Goal: Task Accomplishment & Management: Manage account settings

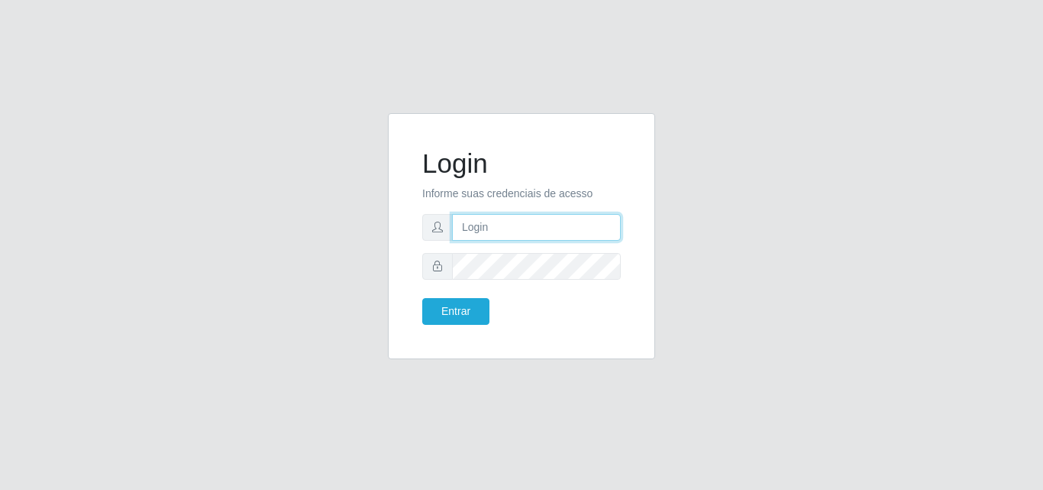
click at [500, 225] on input "text" at bounding box center [536, 227] width 169 height 27
type input "franciclebersuper@manaira"
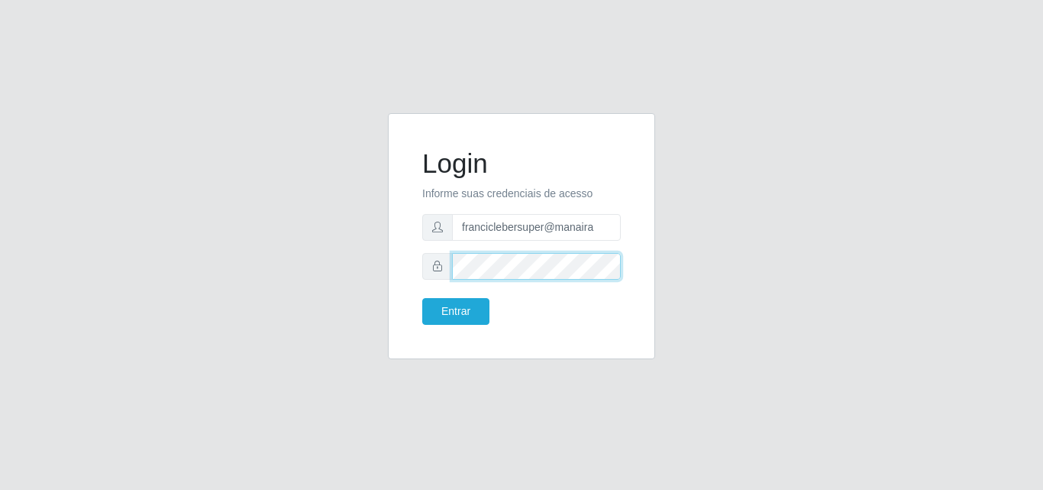
click at [422, 298] on button "Entrar" at bounding box center [455, 311] width 67 height 27
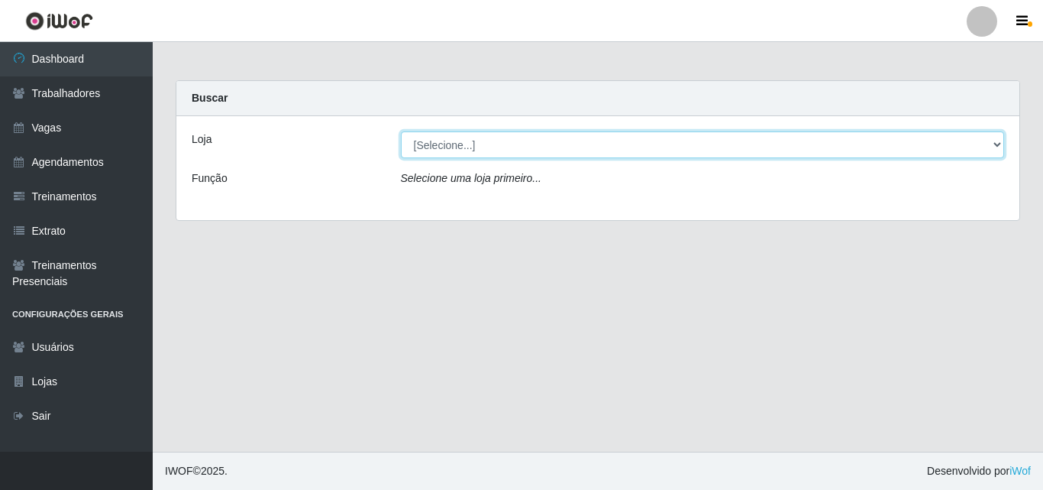
click at [491, 134] on select "[Selecione...] Supermercado Manaira" at bounding box center [703, 144] width 604 height 27
select select "443"
click at [401, 131] on select "[Selecione...] Supermercado Manaira" at bounding box center [703, 144] width 604 height 27
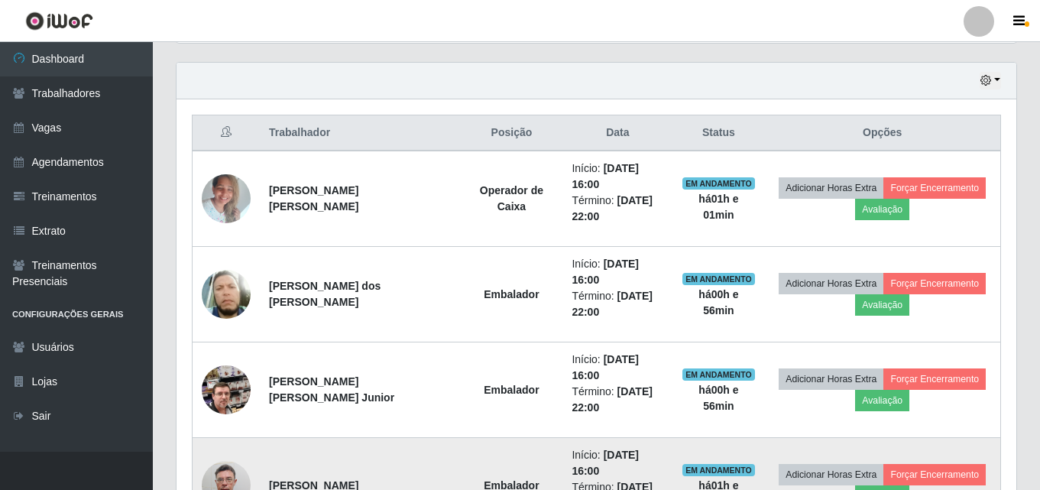
scroll to position [482, 0]
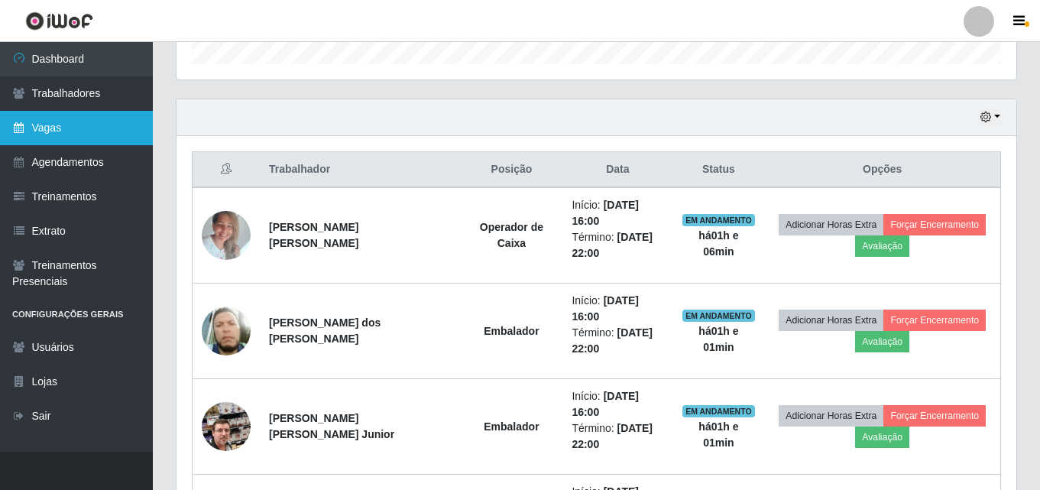
click at [64, 124] on link "Vagas" at bounding box center [76, 128] width 153 height 34
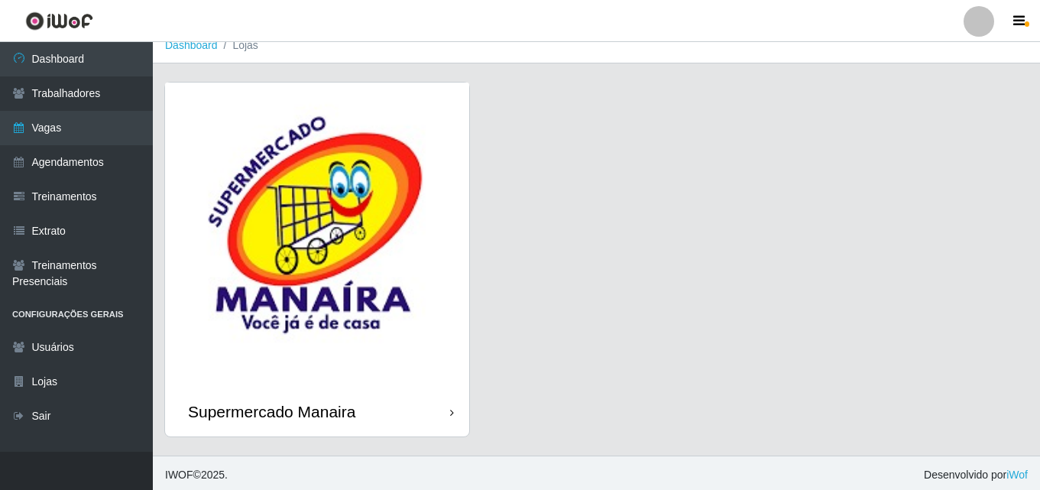
scroll to position [18, 0]
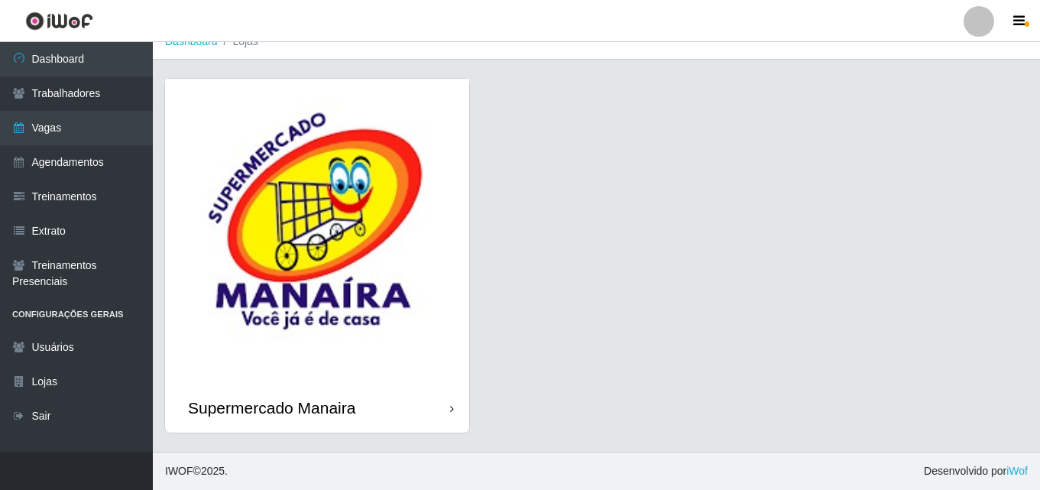
click at [410, 370] on img at bounding box center [317, 231] width 304 height 304
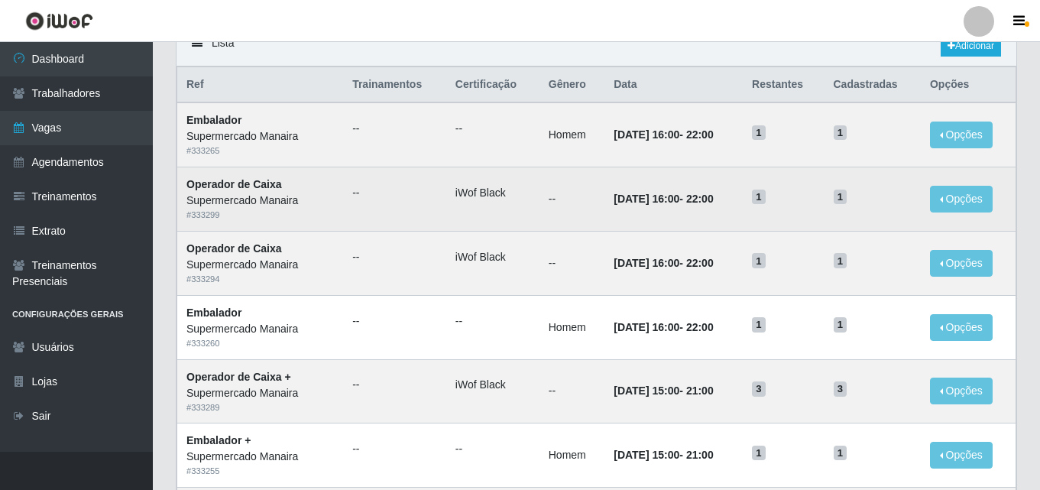
scroll to position [153, 0]
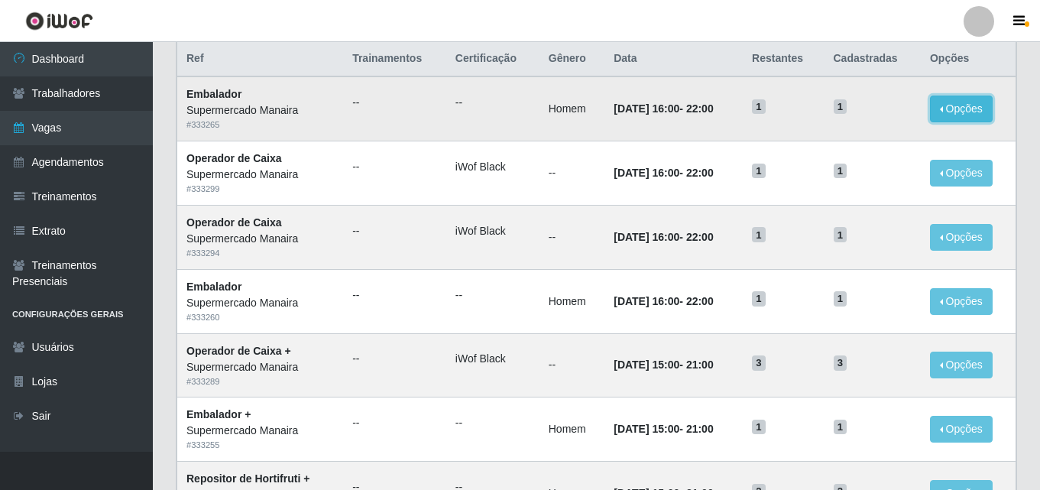
click at [969, 106] on button "Opções" at bounding box center [961, 108] width 63 height 27
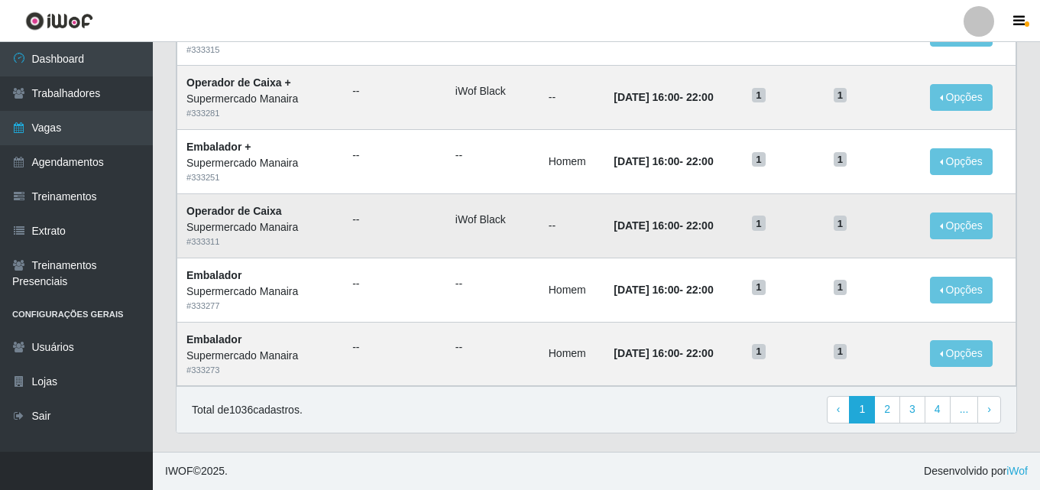
scroll to position [805, 0]
click at [938, 413] on link "4" at bounding box center [937, 409] width 26 height 27
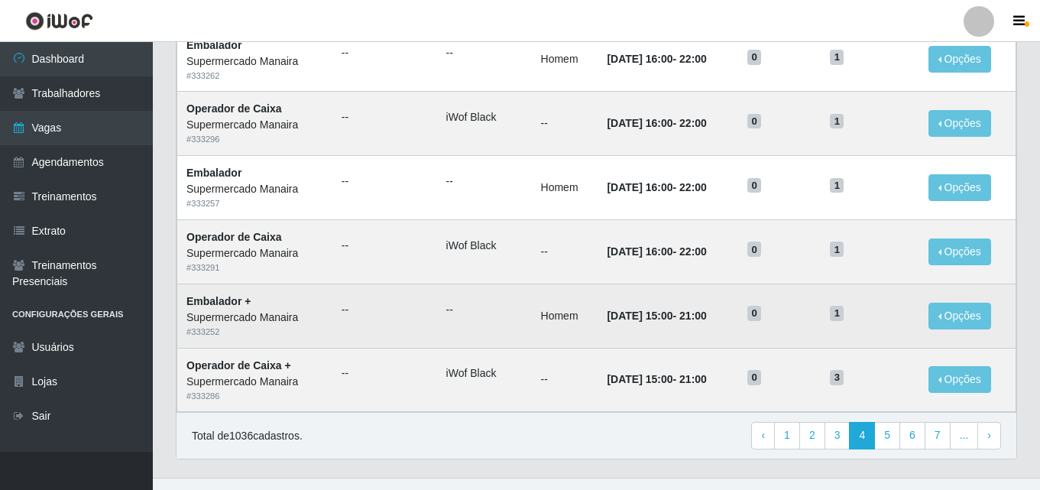
scroll to position [805, 0]
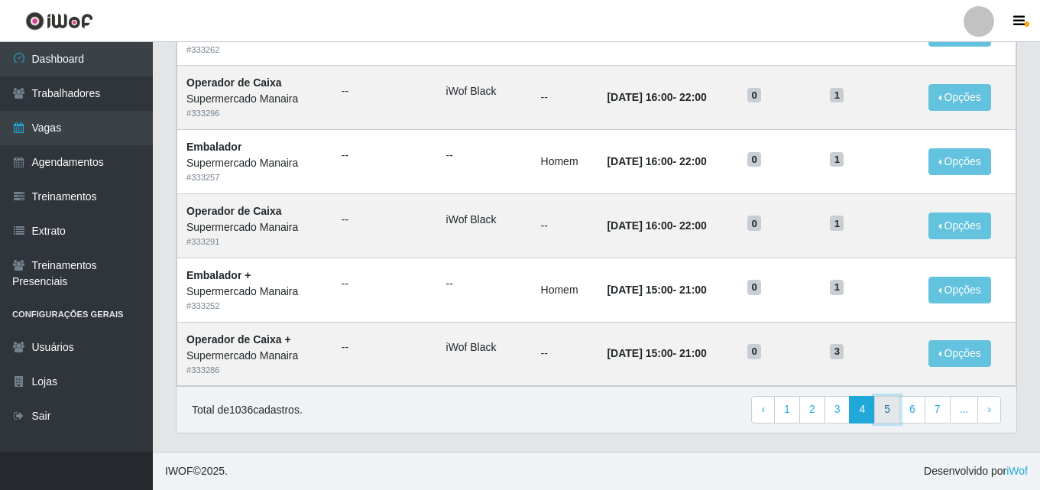
click at [895, 412] on link "5" at bounding box center [887, 409] width 26 height 27
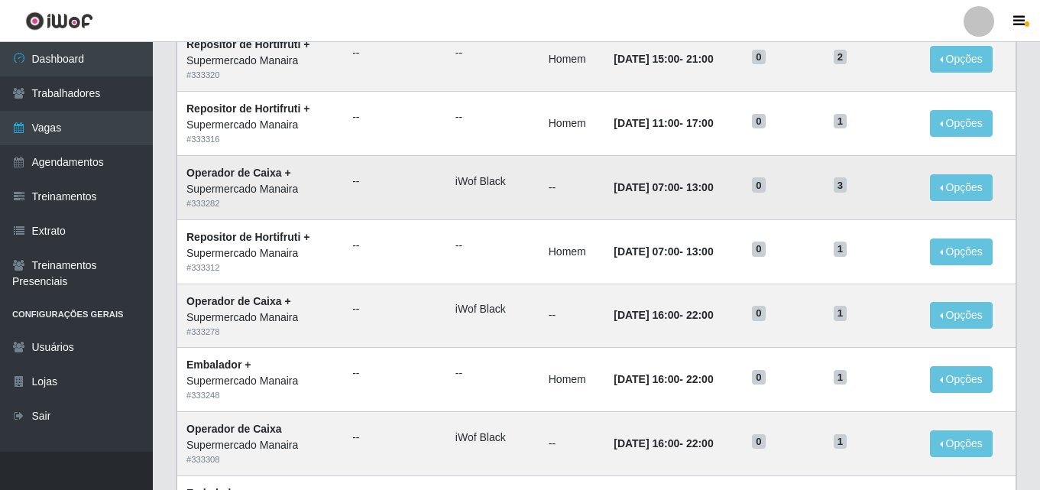
scroll to position [229, 0]
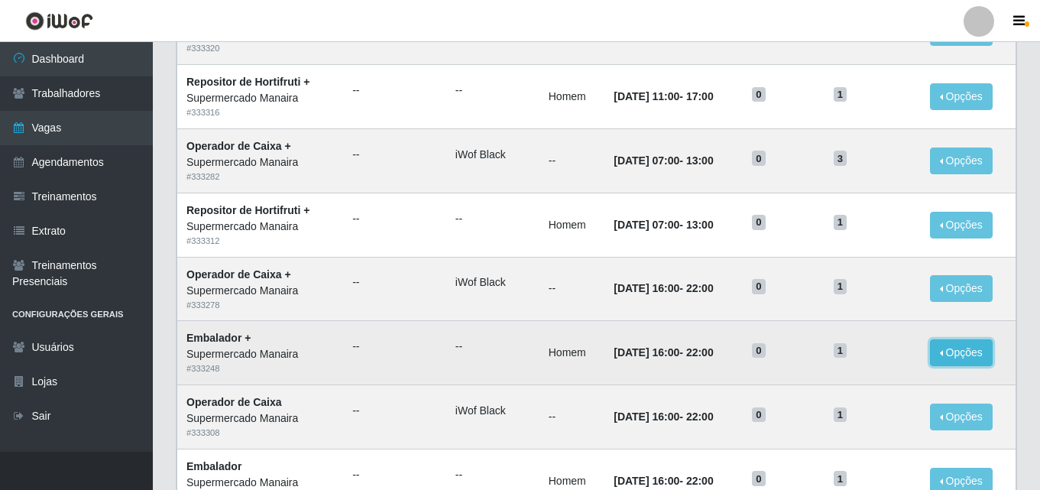
click at [975, 348] on button "Opções" at bounding box center [961, 352] width 63 height 27
click at [859, 355] on link "Editar" at bounding box center [844, 355] width 44 height 12
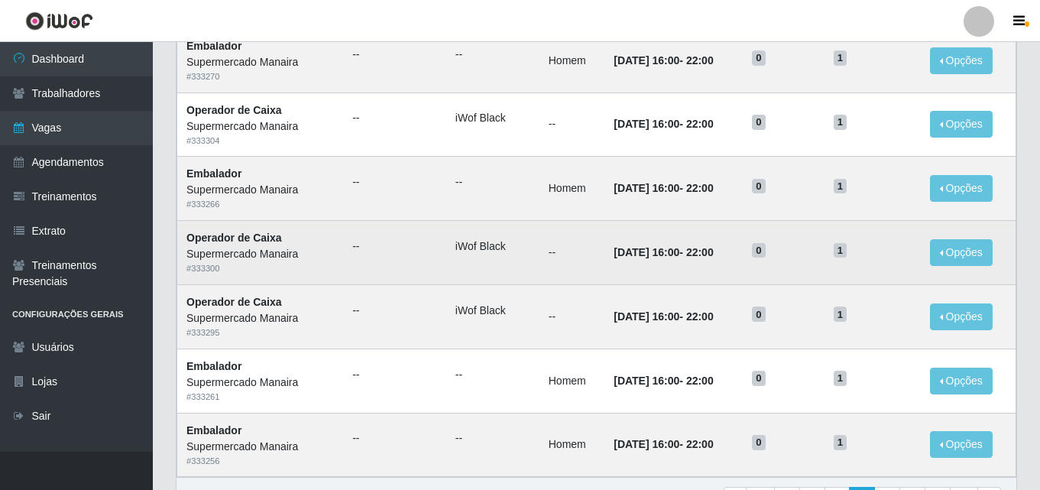
scroll to position [764, 0]
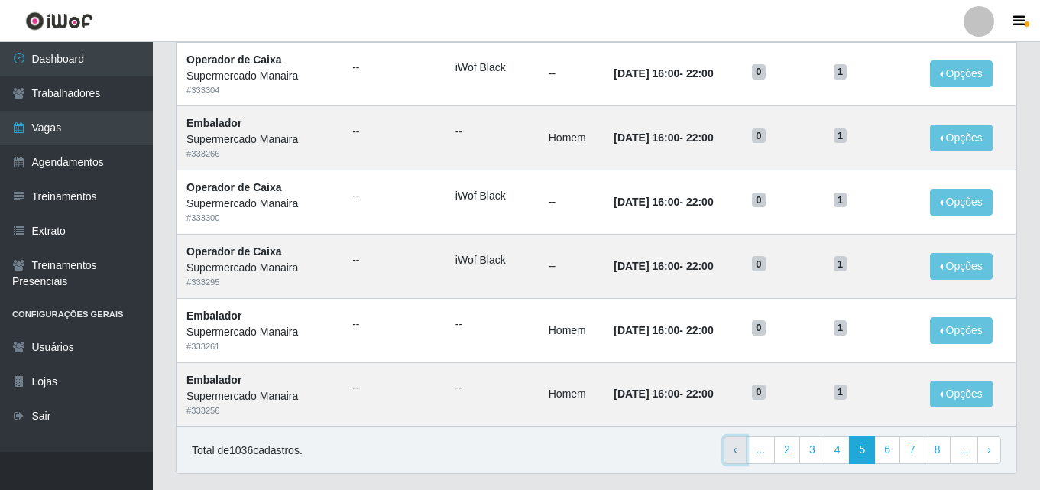
click at [737, 455] on span "‹" at bounding box center [735, 449] width 4 height 12
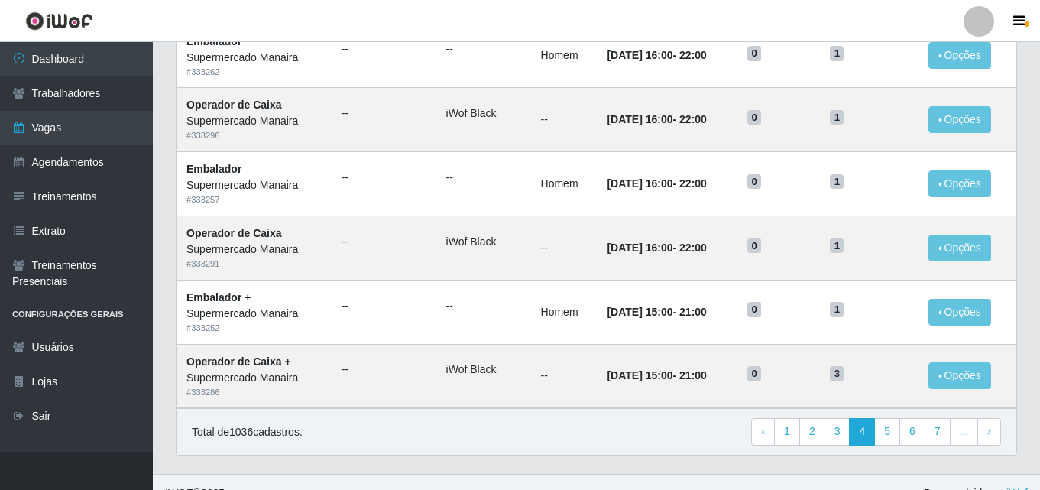
scroll to position [805, 0]
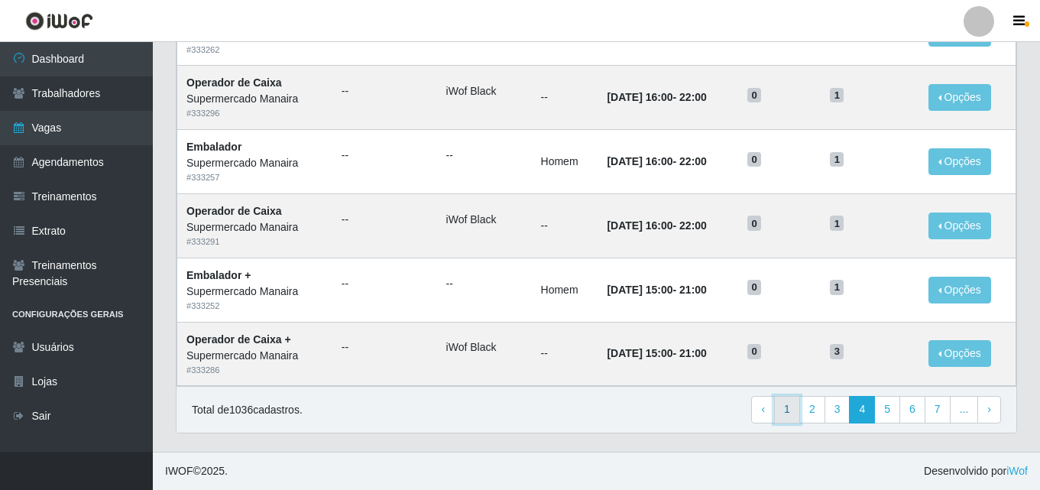
click at [791, 413] on link "1" at bounding box center [787, 409] width 26 height 27
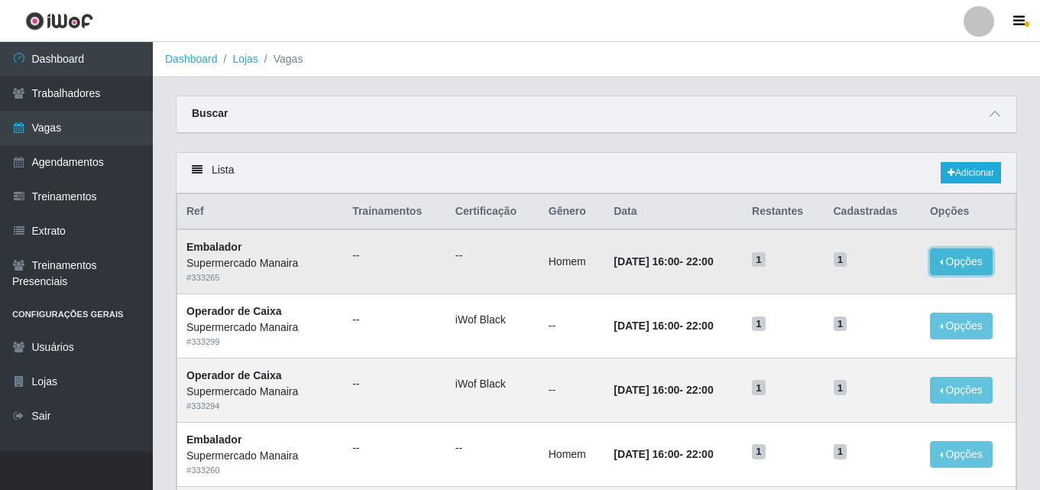
click at [963, 266] on button "Opções" at bounding box center [961, 261] width 63 height 27
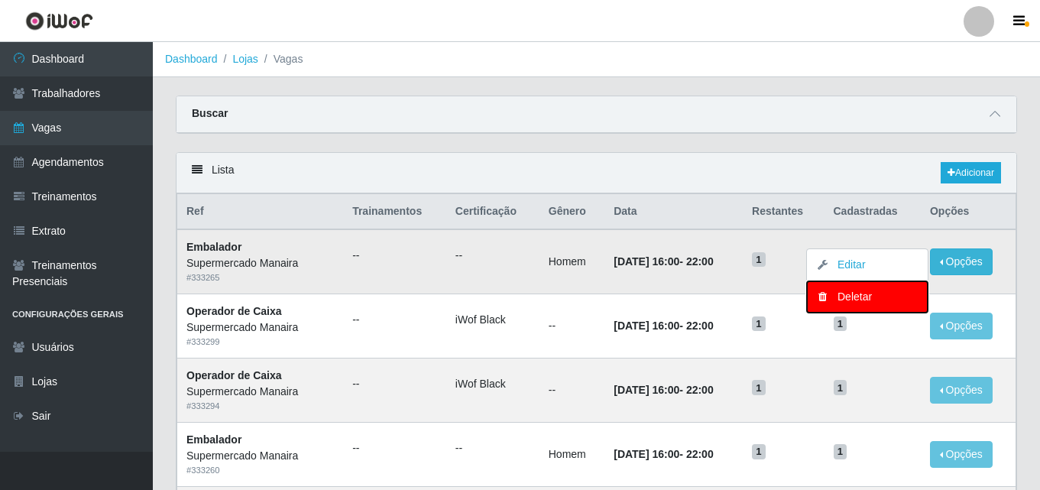
click at [885, 292] on div "Deletar" at bounding box center [867, 297] width 90 height 16
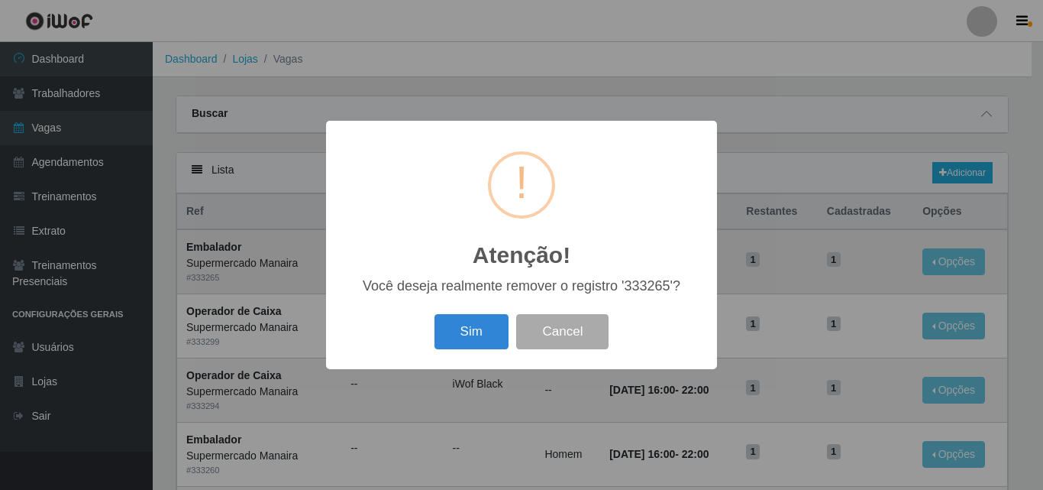
click at [445, 338] on button "Sim" at bounding box center [472, 332] width 74 height 36
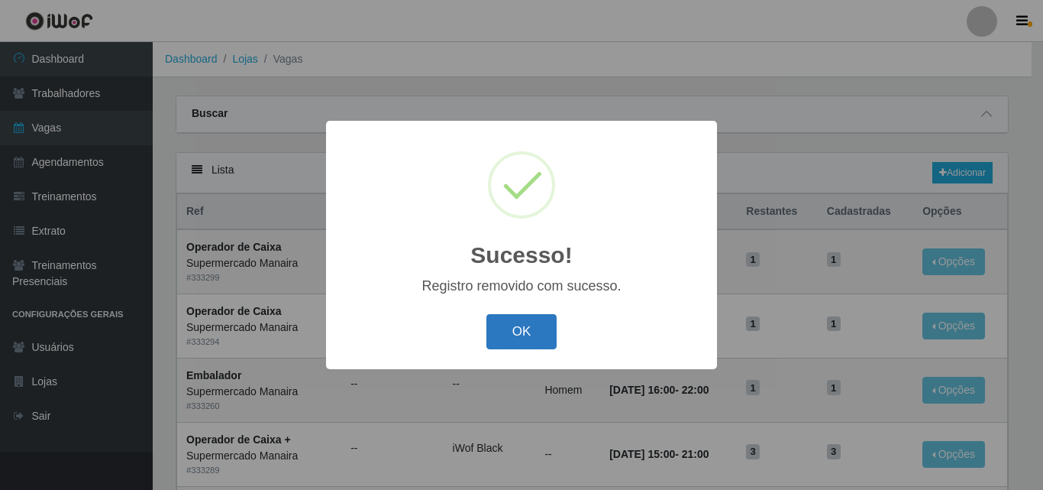
click at [532, 328] on button "OK" at bounding box center [522, 332] width 71 height 36
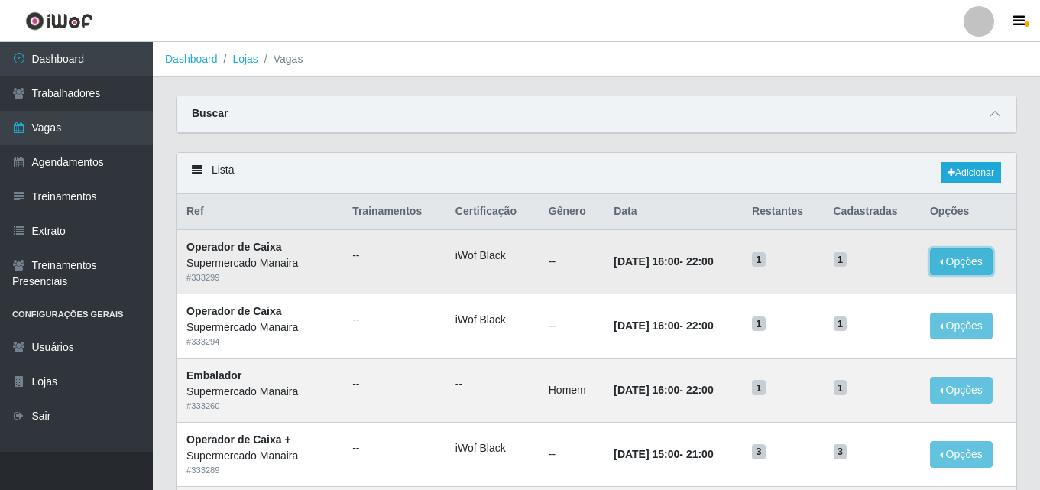
click at [952, 267] on button "Opções" at bounding box center [961, 261] width 63 height 27
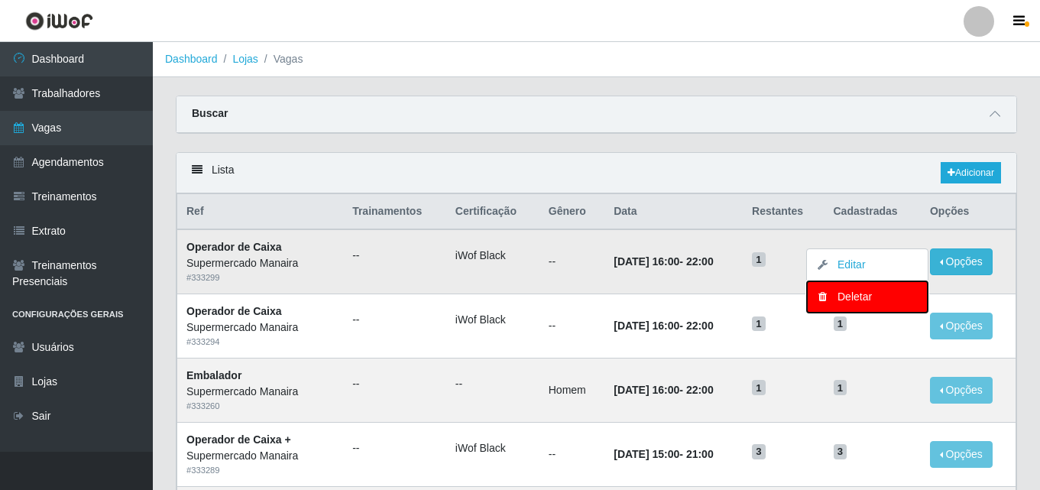
click at [864, 298] on div "Deletar" at bounding box center [867, 297] width 90 height 16
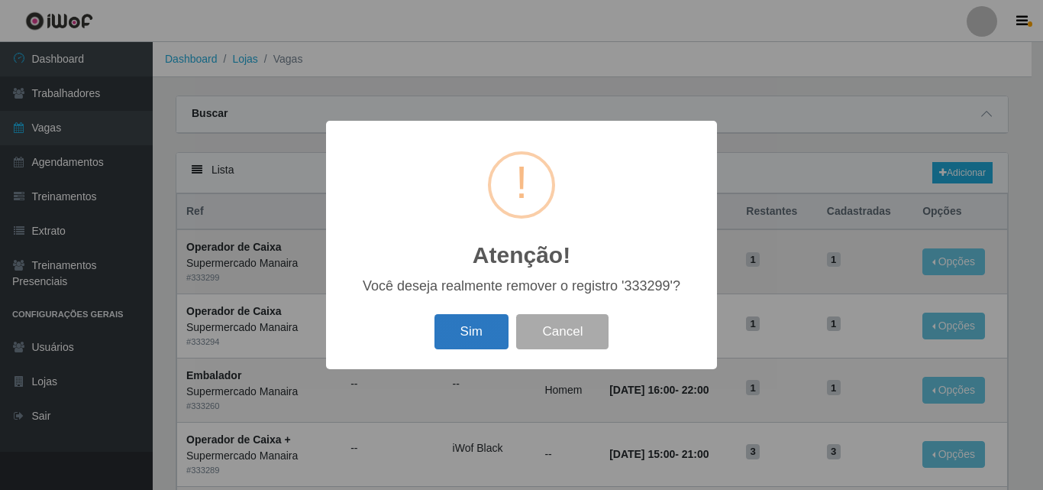
click at [450, 324] on button "Sim" at bounding box center [472, 332] width 74 height 36
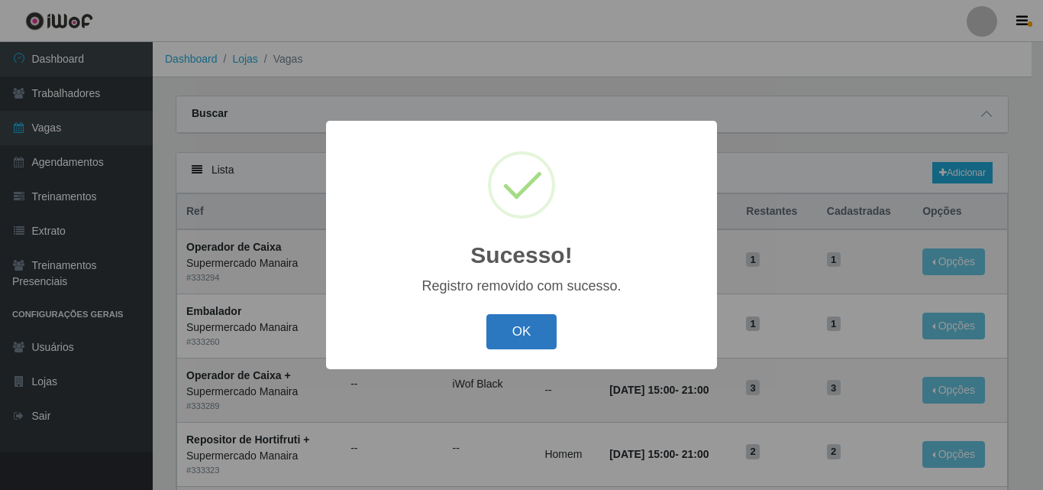
click at [525, 341] on button "OK" at bounding box center [522, 332] width 71 height 36
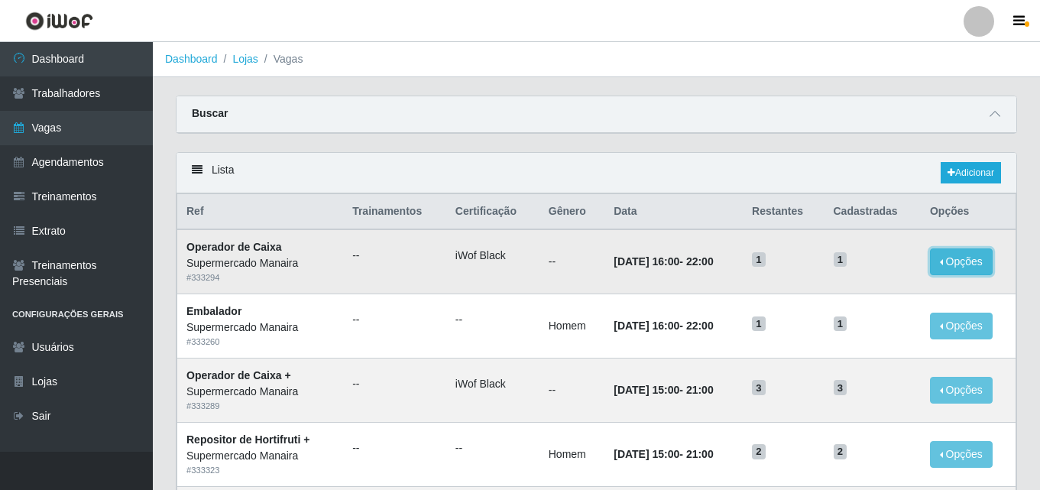
click at [976, 263] on button "Opções" at bounding box center [961, 261] width 63 height 27
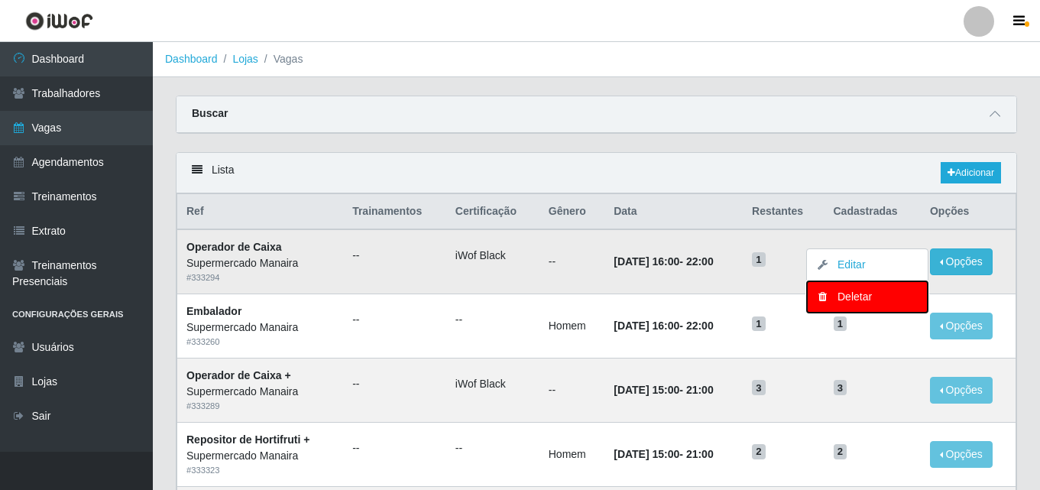
click at [888, 296] on div "Deletar" at bounding box center [867, 297] width 90 height 16
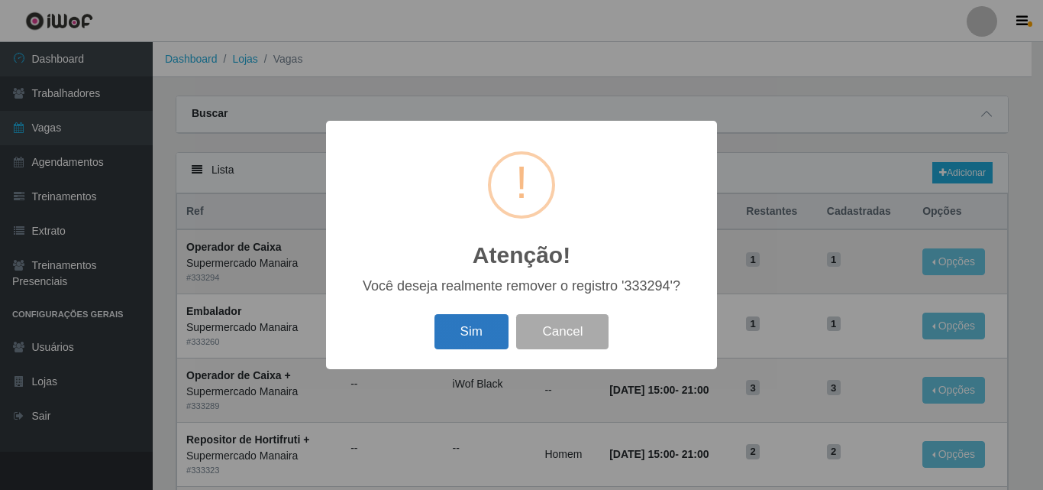
click at [479, 336] on button "Sim" at bounding box center [472, 332] width 74 height 36
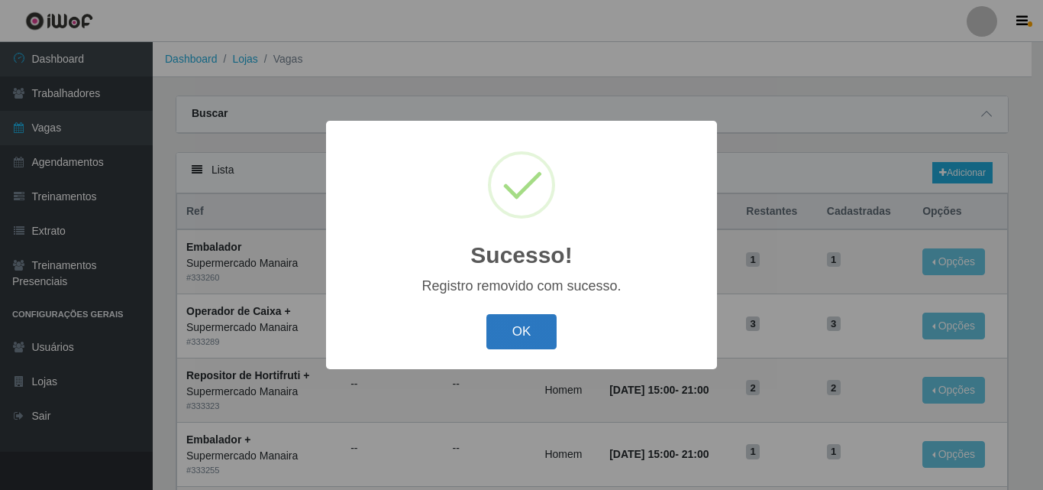
click at [534, 336] on button "OK" at bounding box center [522, 332] width 71 height 36
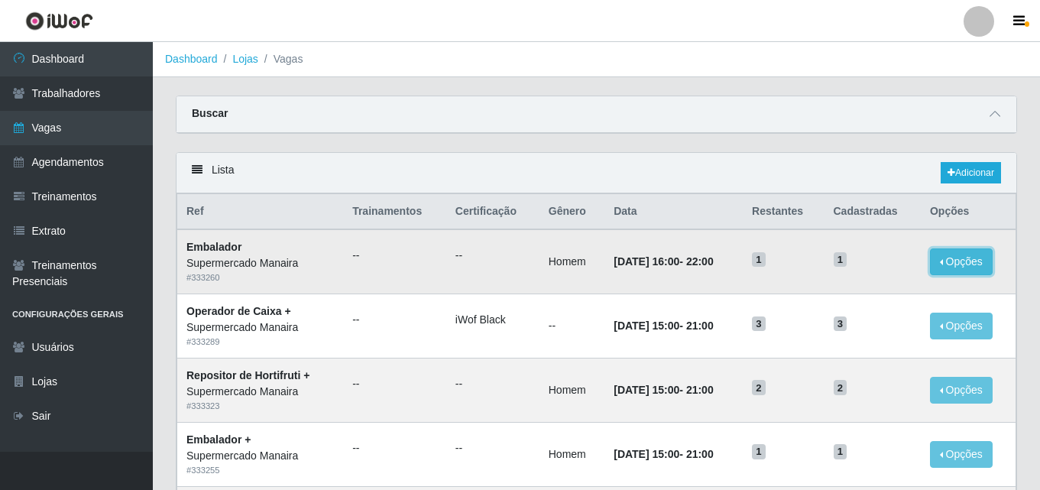
click at [980, 264] on button "Opções" at bounding box center [961, 261] width 63 height 27
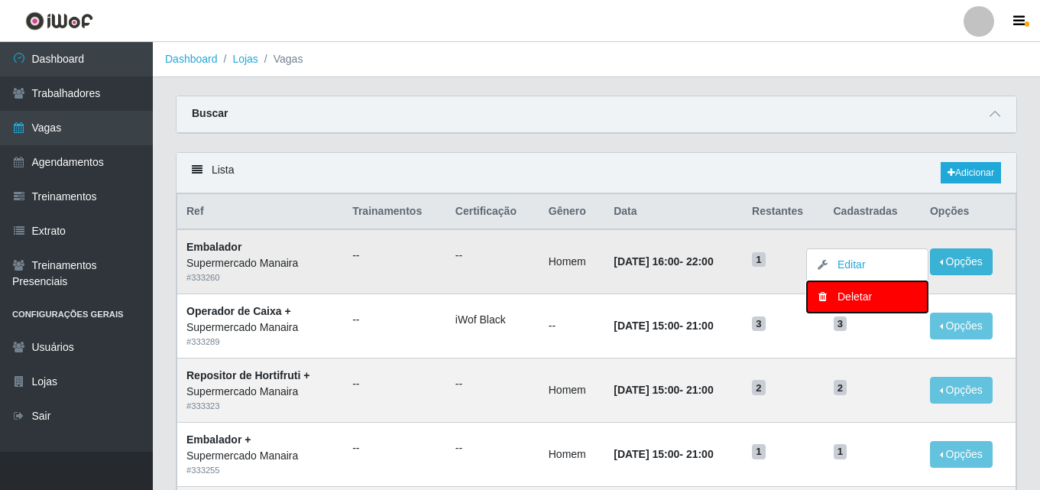
click at [888, 302] on div "Deletar" at bounding box center [867, 297] width 90 height 16
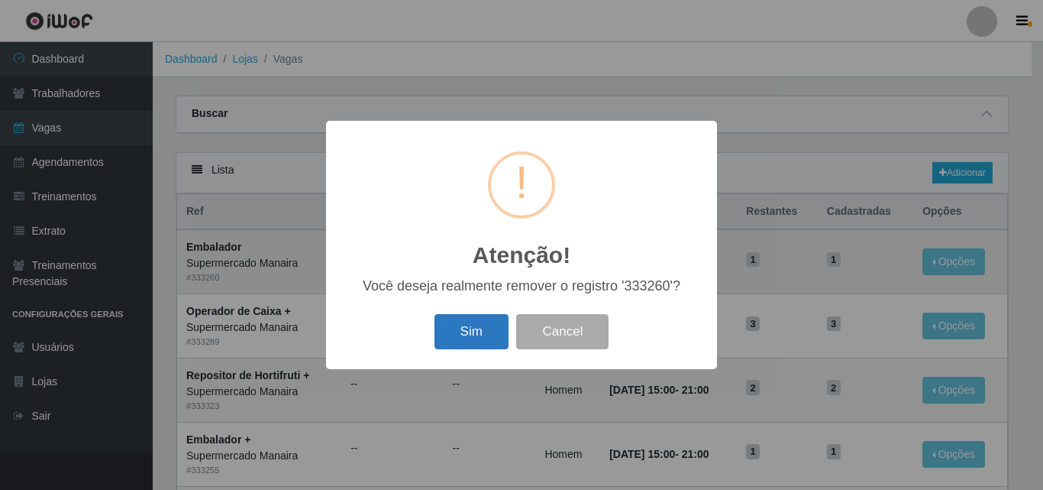
click at [469, 325] on button "Sim" at bounding box center [472, 332] width 74 height 36
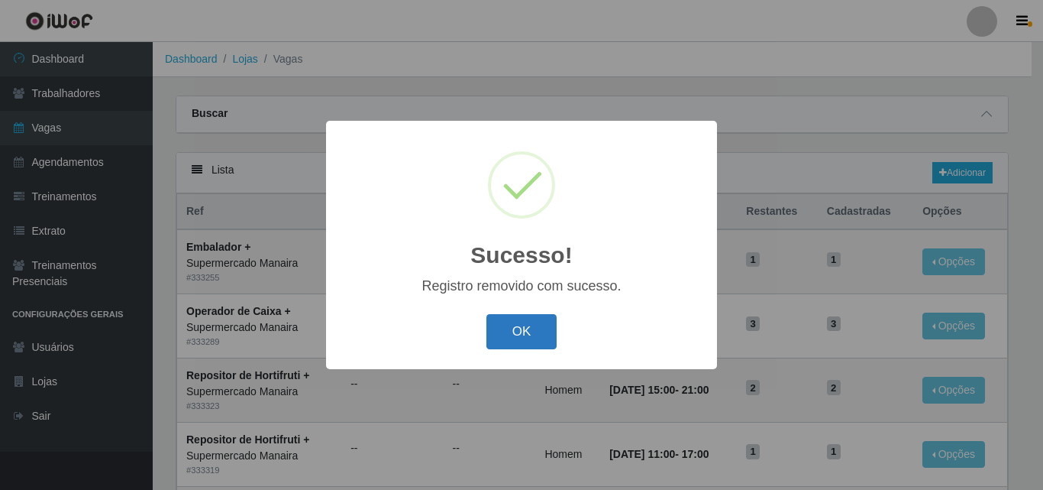
click at [535, 335] on button "OK" at bounding box center [522, 332] width 71 height 36
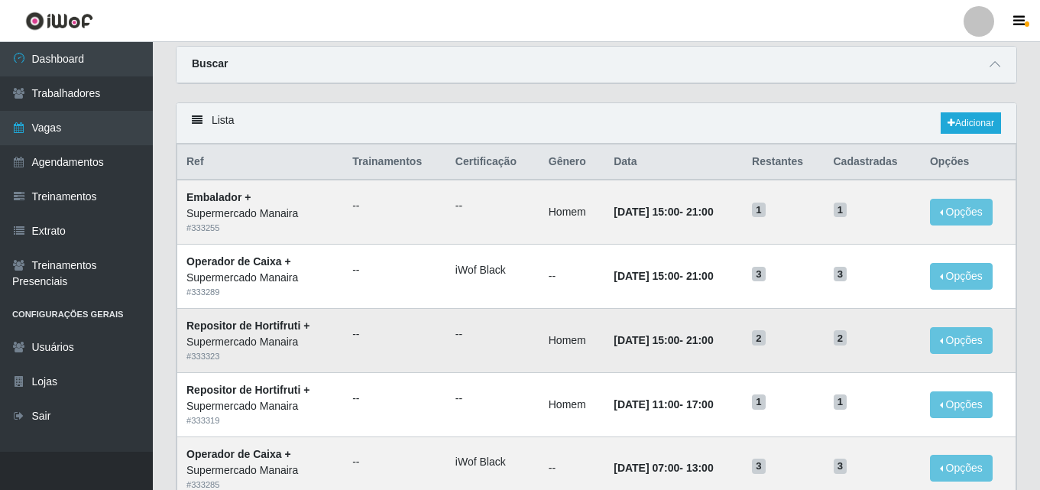
scroll to position [76, 0]
